Goal: Use online tool/utility

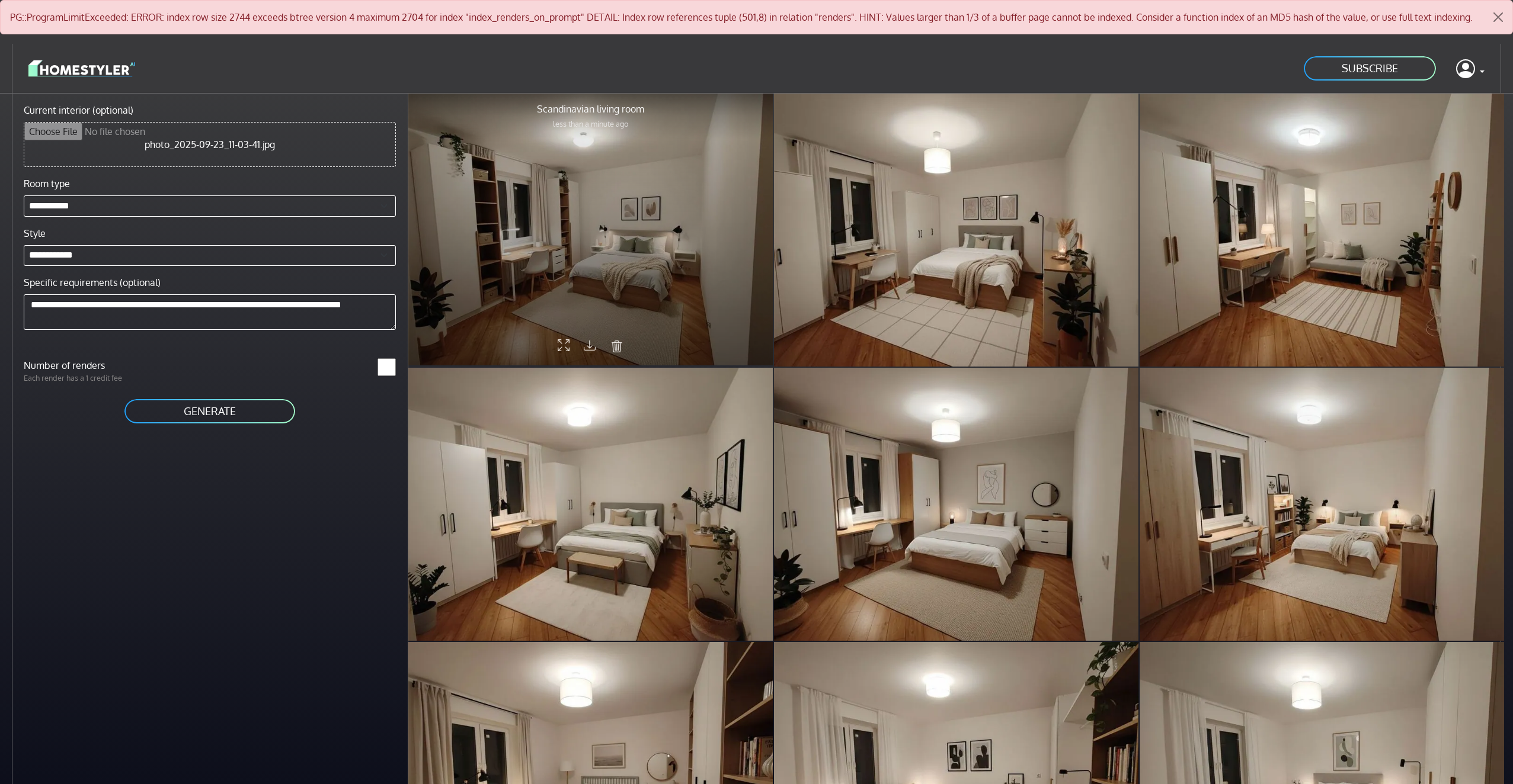
scroll to position [44, 0]
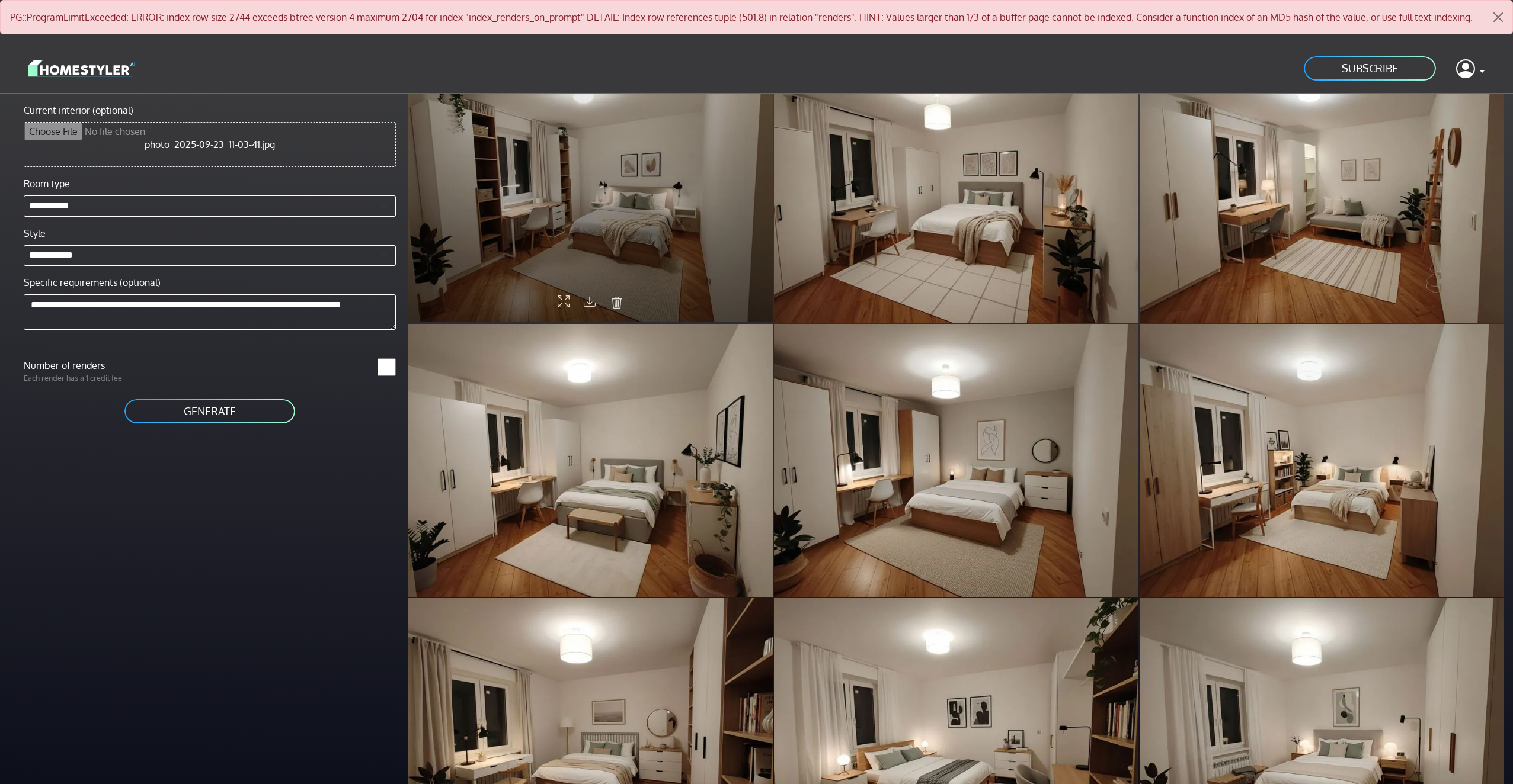
click at [608, 221] on div at bounding box center [591, 185] width 365 height 273
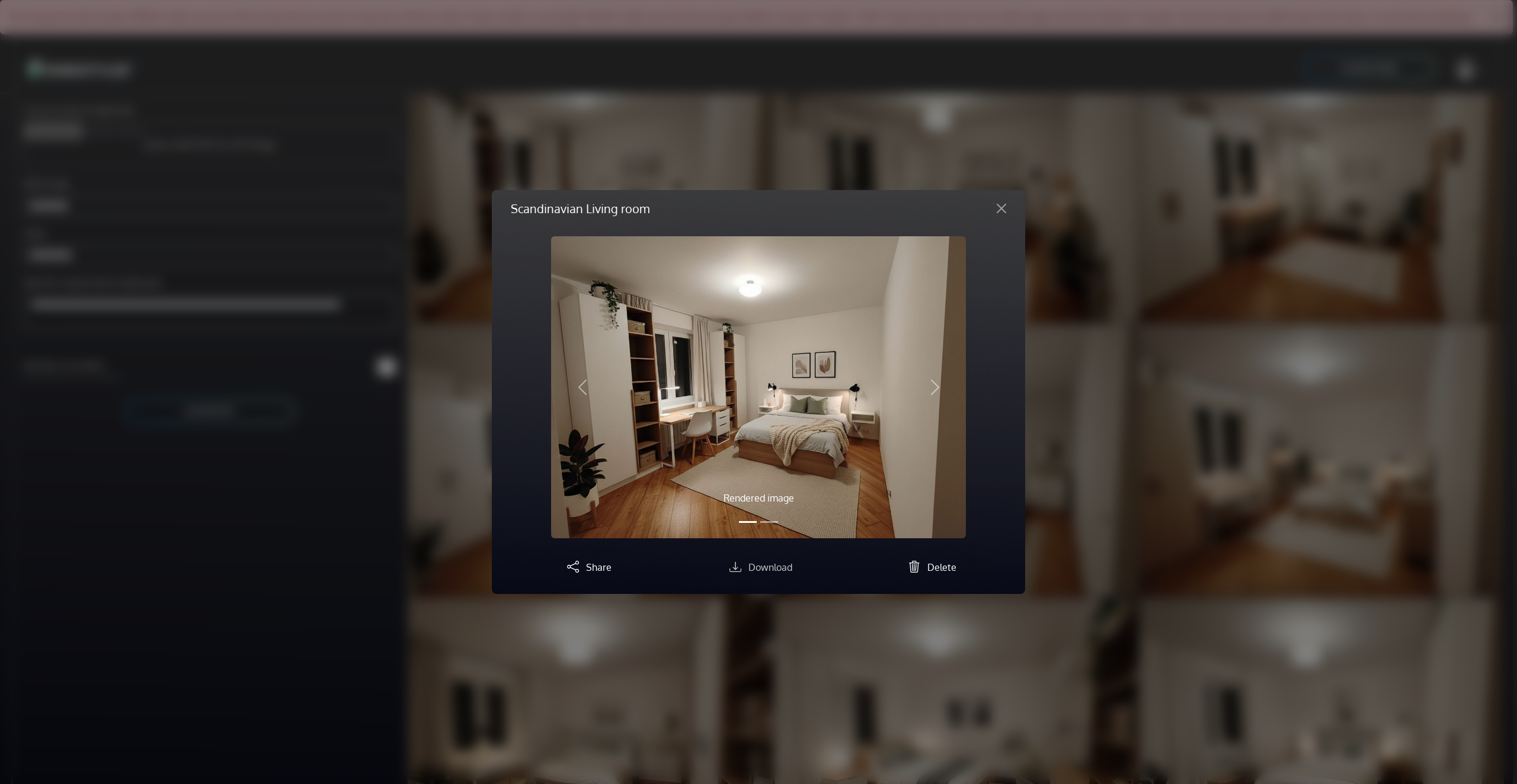
click at [758, 569] on span "Download" at bounding box center [770, 567] width 44 height 12
click at [1000, 206] on button "Close" at bounding box center [1002, 209] width 29 height 19
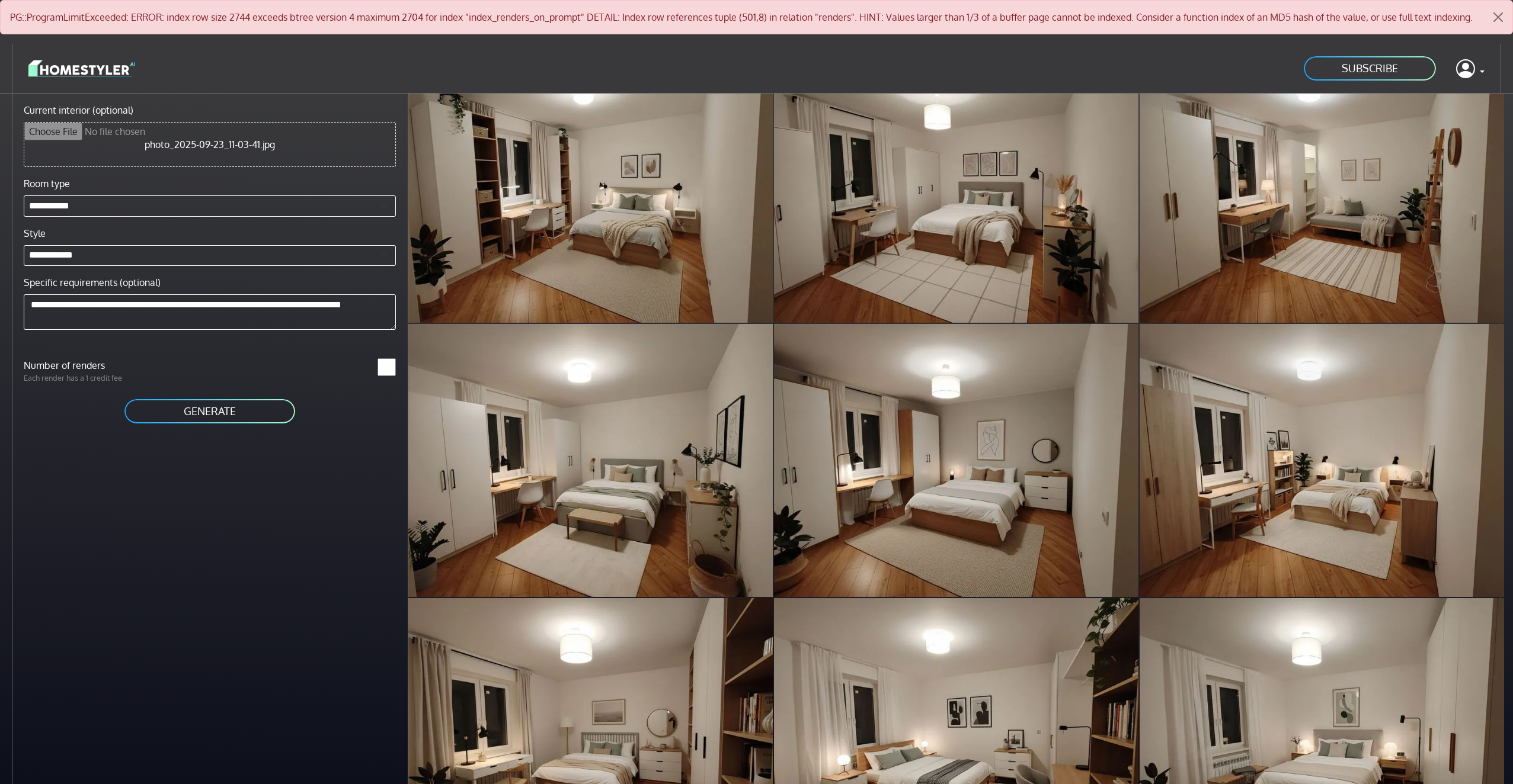
click at [227, 408] on button "GENERATE" at bounding box center [209, 411] width 173 height 27
click at [94, 67] on img at bounding box center [82, 68] width 107 height 21
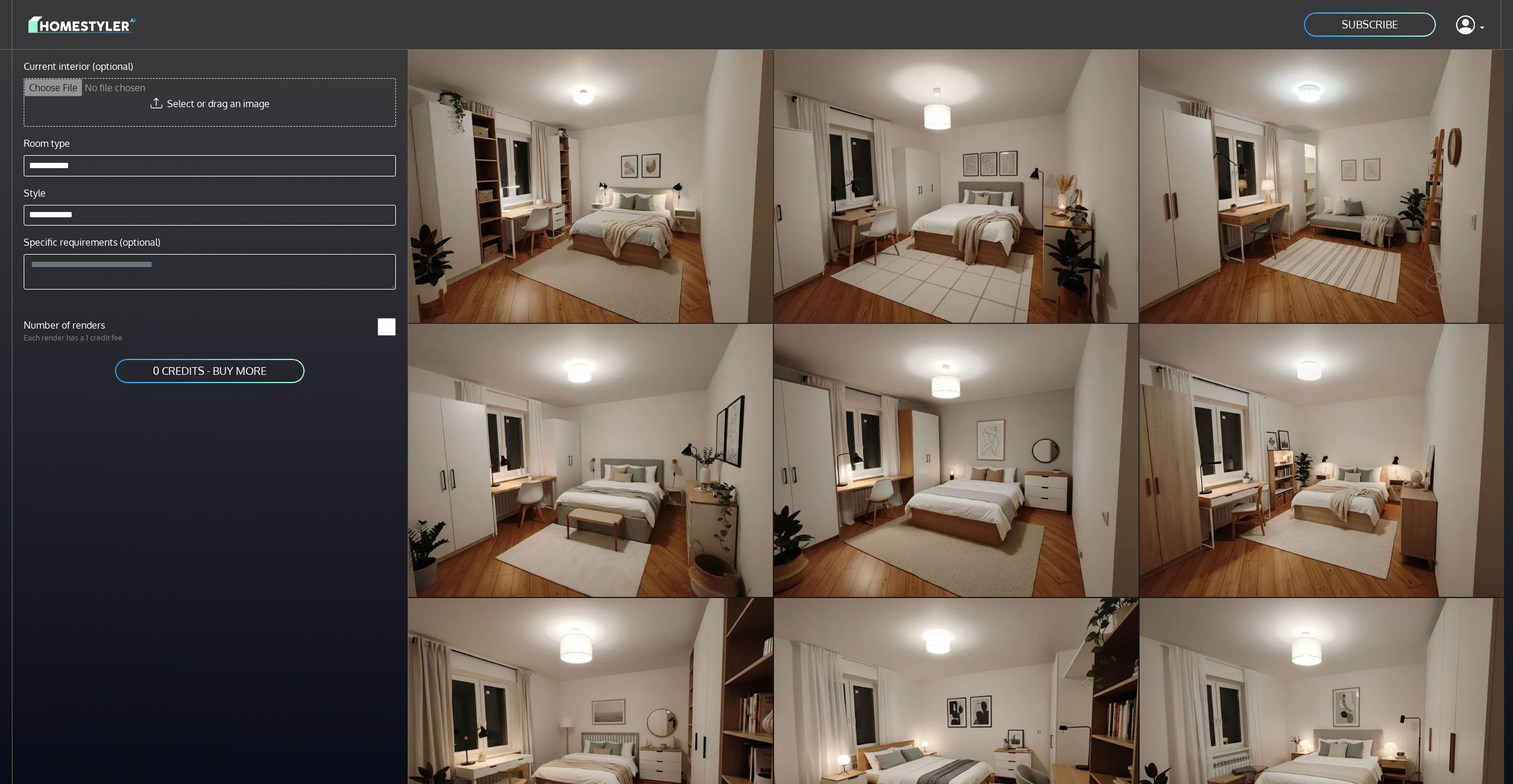
click at [205, 105] on input "Current interior (optional)" at bounding box center [210, 102] width 371 height 47
type input "**********"
click at [176, 368] on link "0 CREDITS - BUY MORE" at bounding box center [209, 367] width 192 height 27
